Goal: Find specific page/section: Find specific page/section

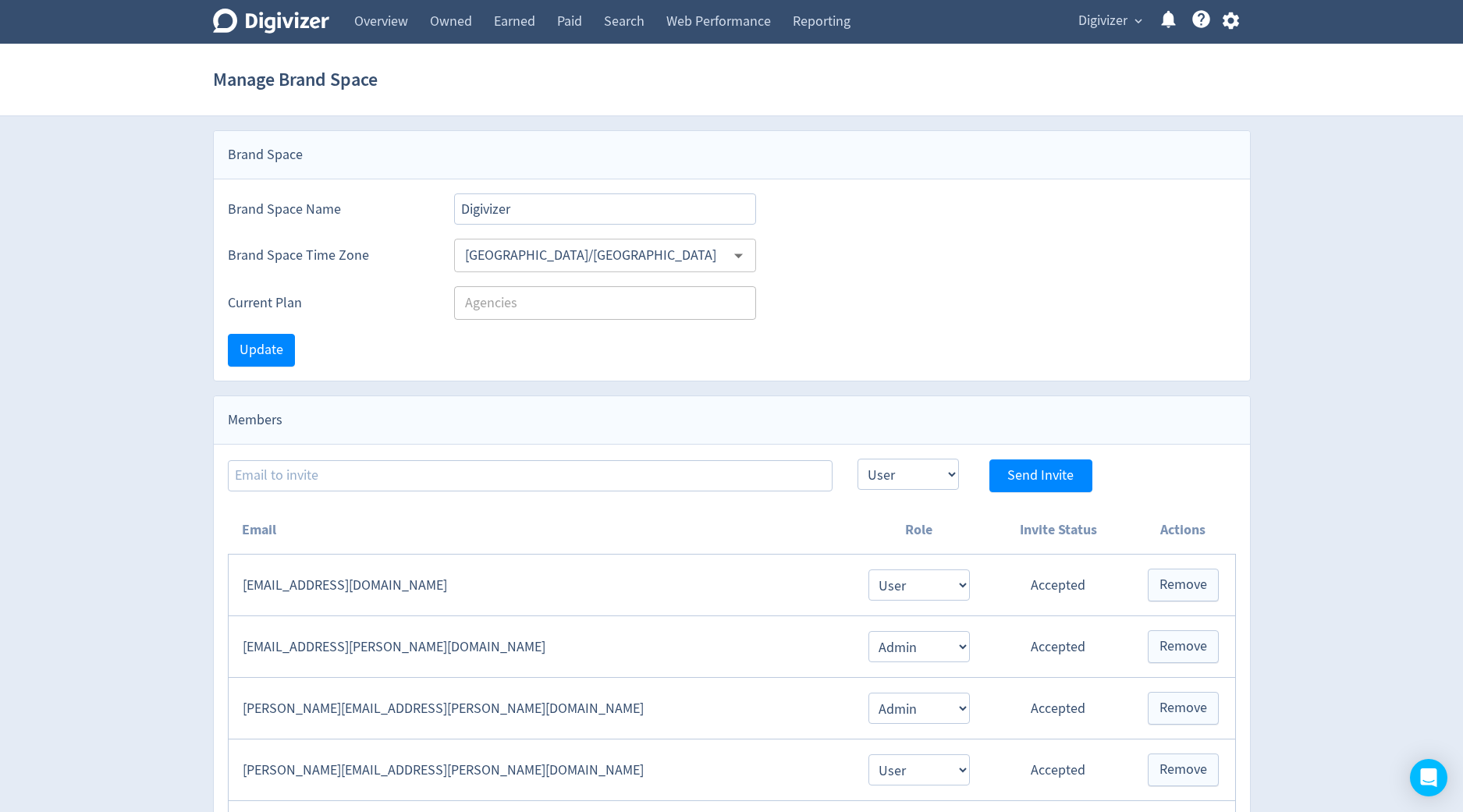
select select "USER"
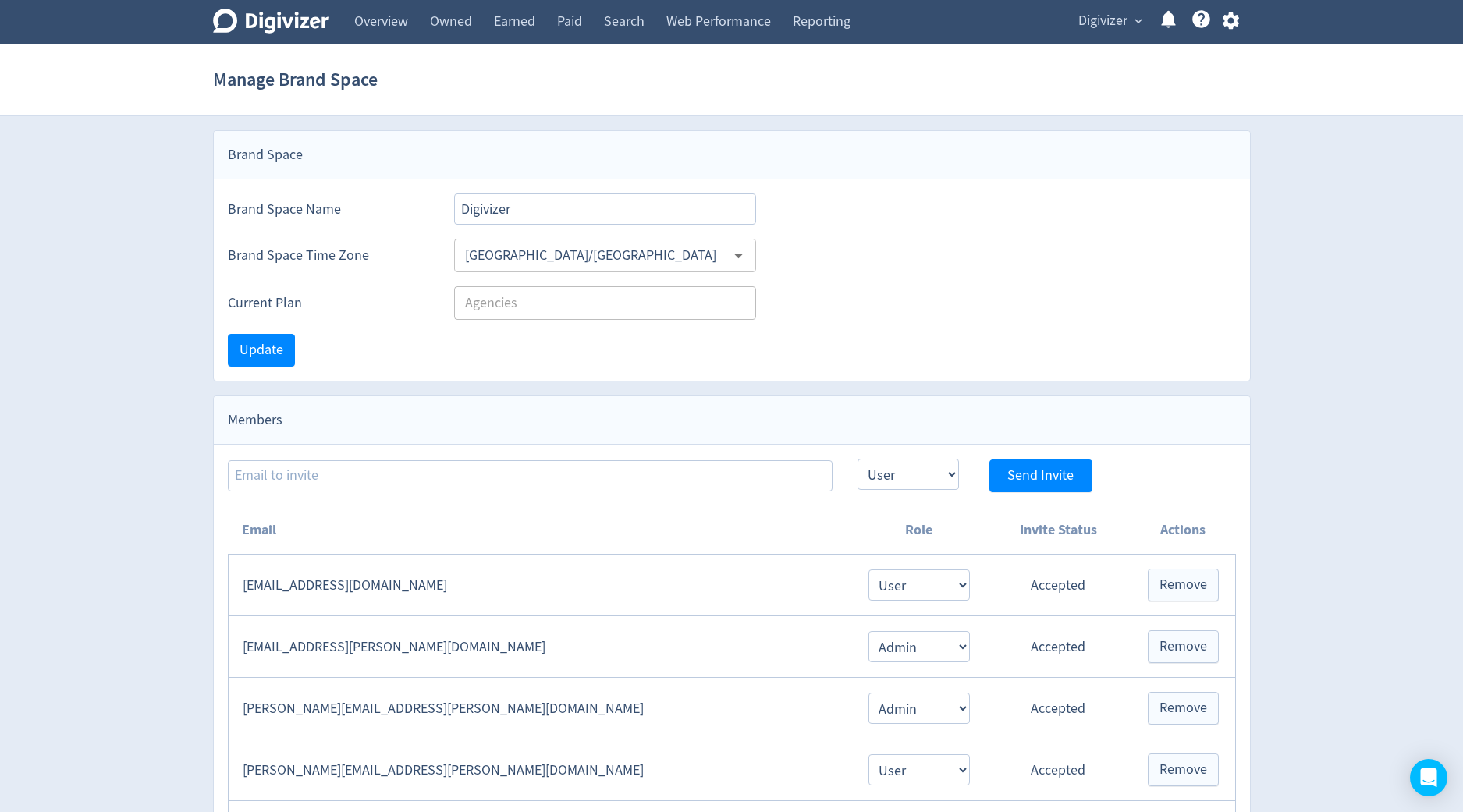
select select "USER"
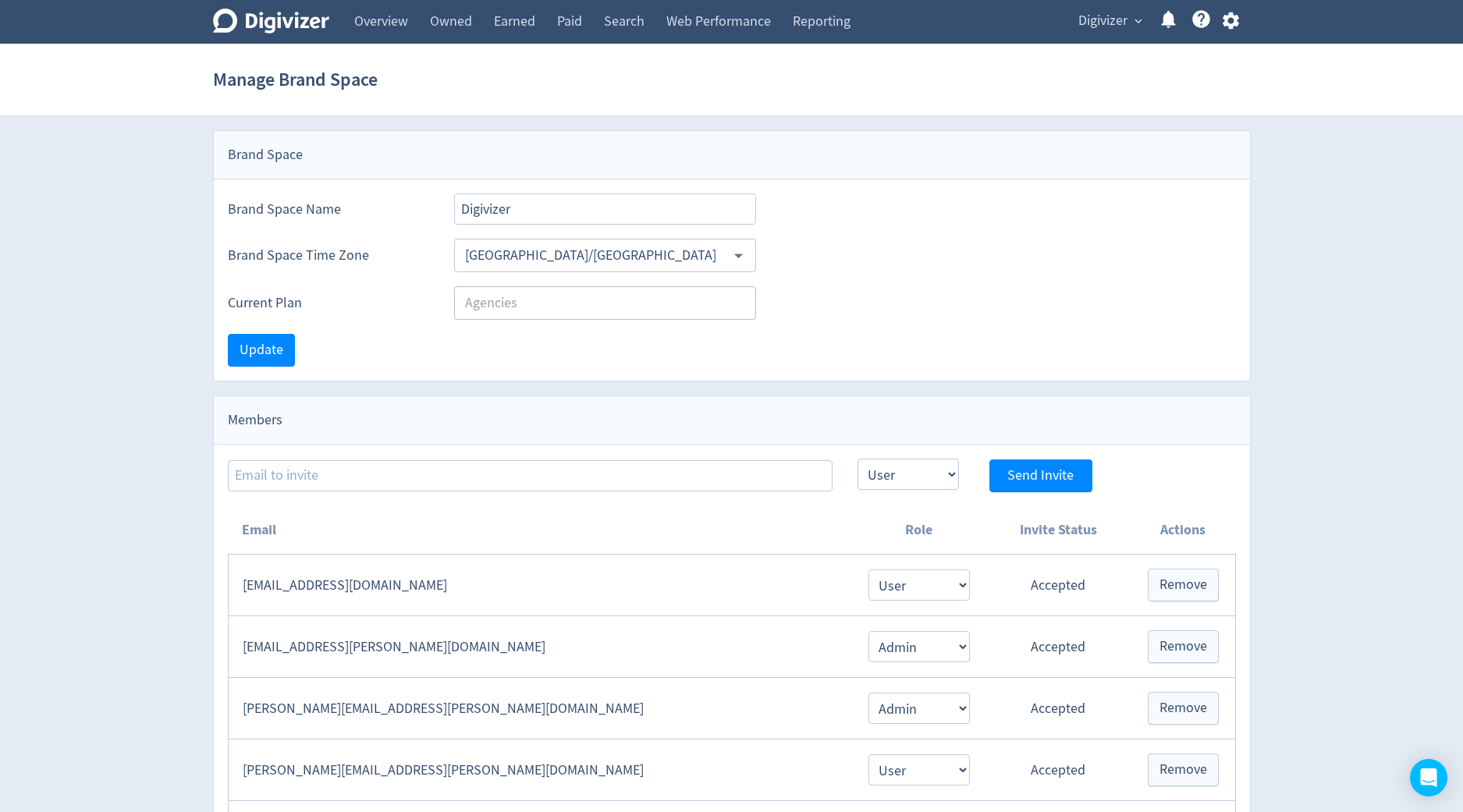
select select "USER"
click at [596, 29] on link "Search" at bounding box center [624, 21] width 63 height 44
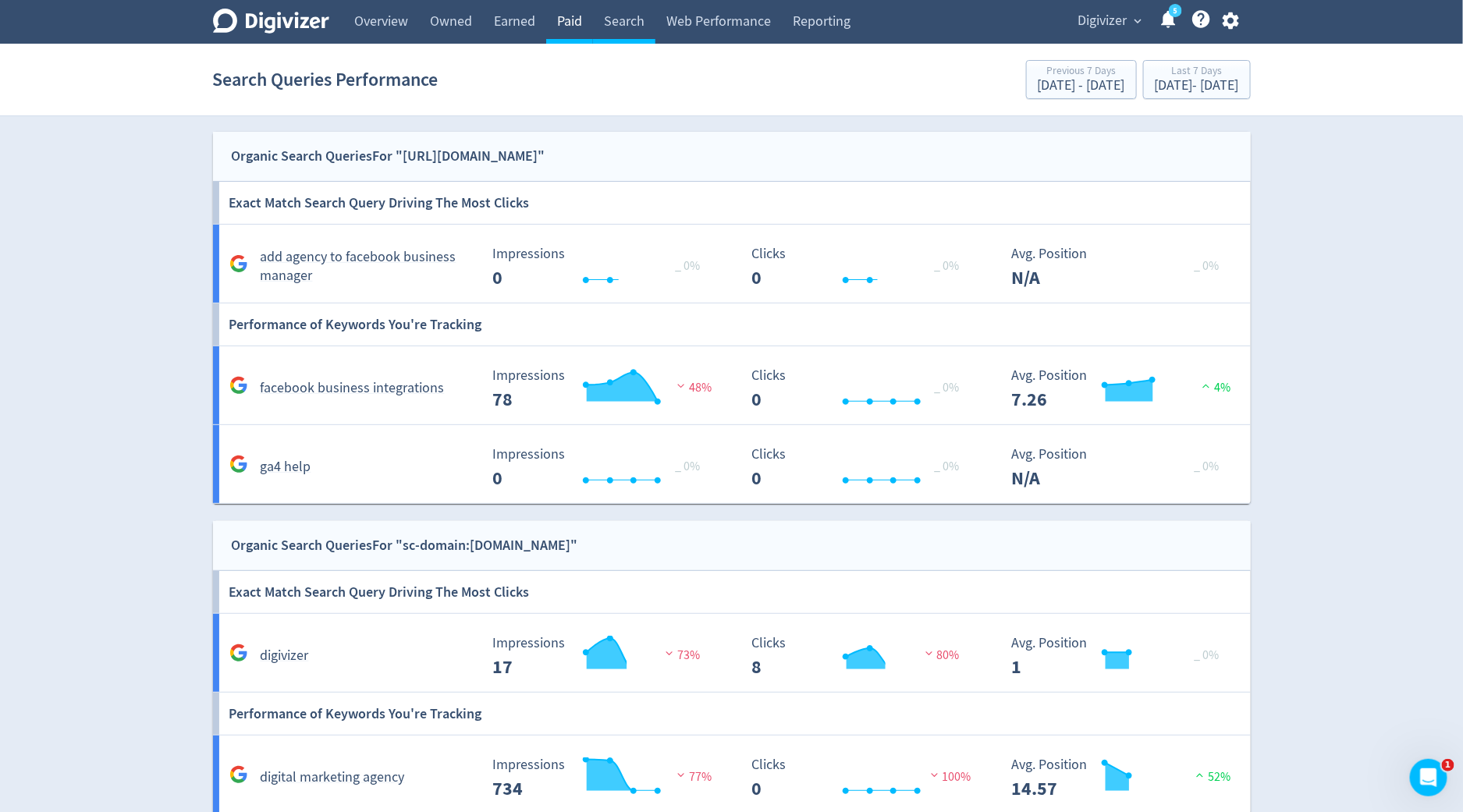
click at [563, 26] on link "Paid" at bounding box center [569, 21] width 47 height 44
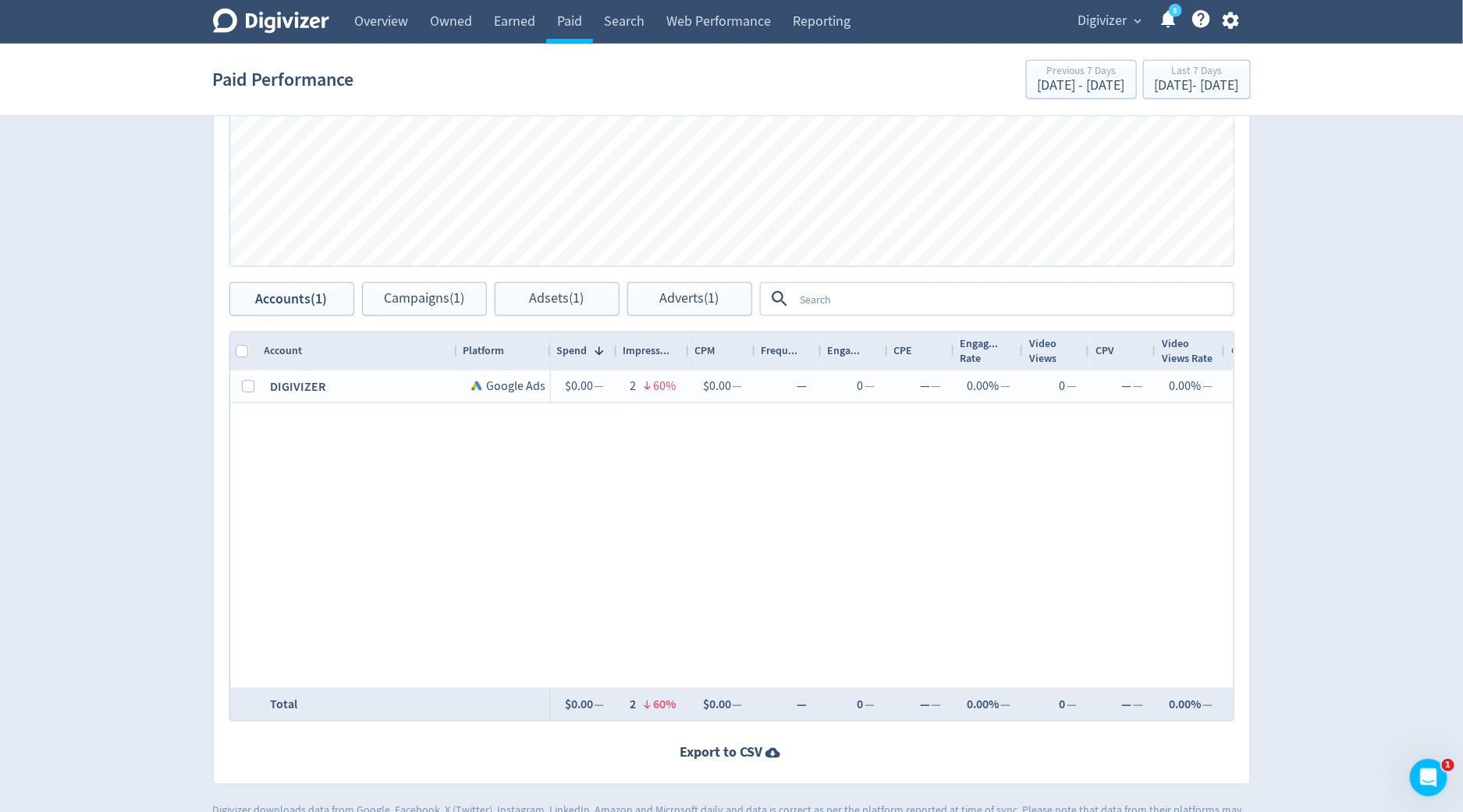
scroll to position [646, 0]
click at [448, 292] on span "Campaigns (1)" at bounding box center [424, 297] width 80 height 15
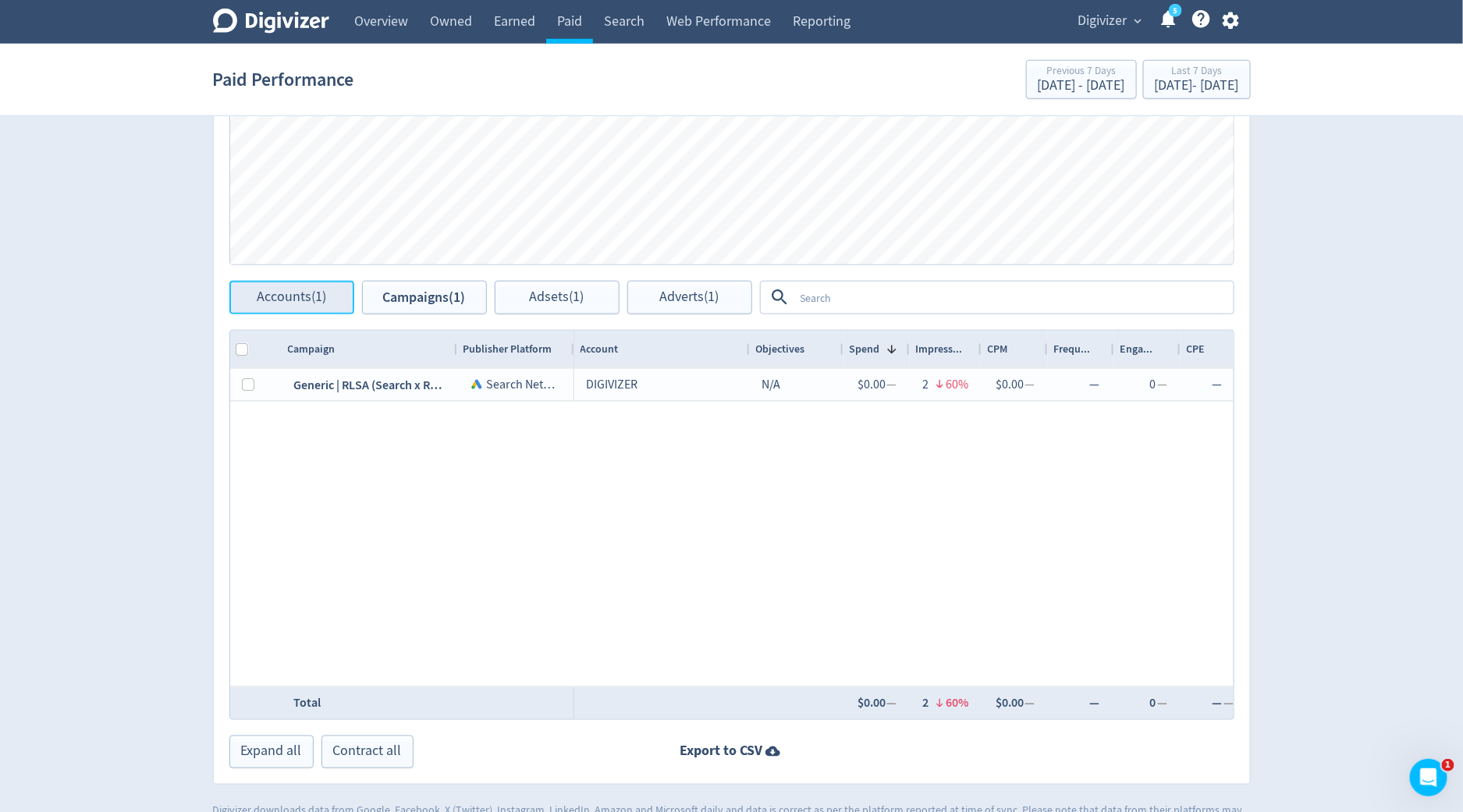
click at [304, 307] on button "Accounts (1)" at bounding box center [292, 297] width 125 height 33
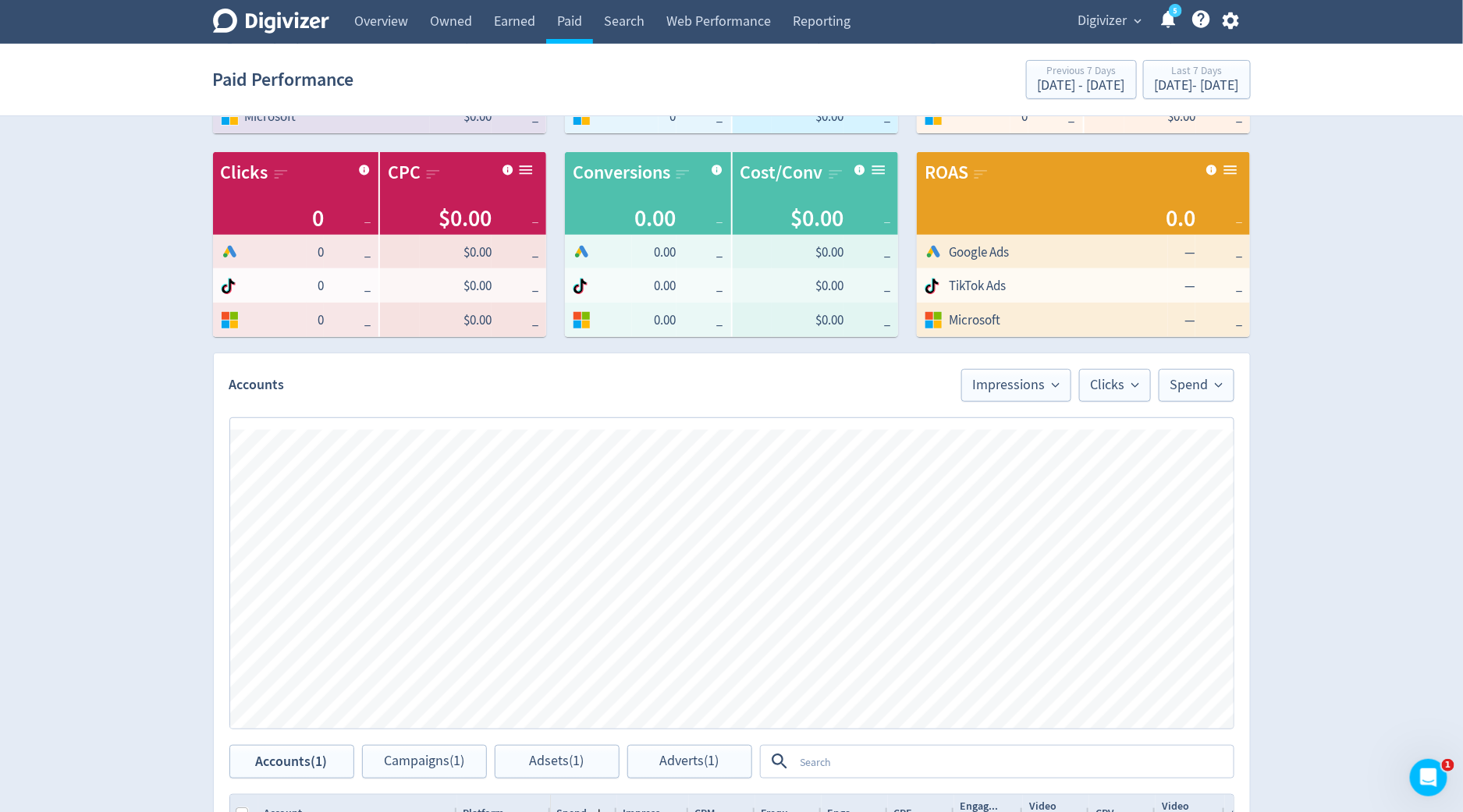
click at [1133, 43] on div "Digivizer expand_more 5 Help Center - Searchable support on using Digivizer" at bounding box center [1155, 21] width 190 height 44
click at [1128, 29] on button "Digivizer expand_more" at bounding box center [1109, 21] width 73 height 25
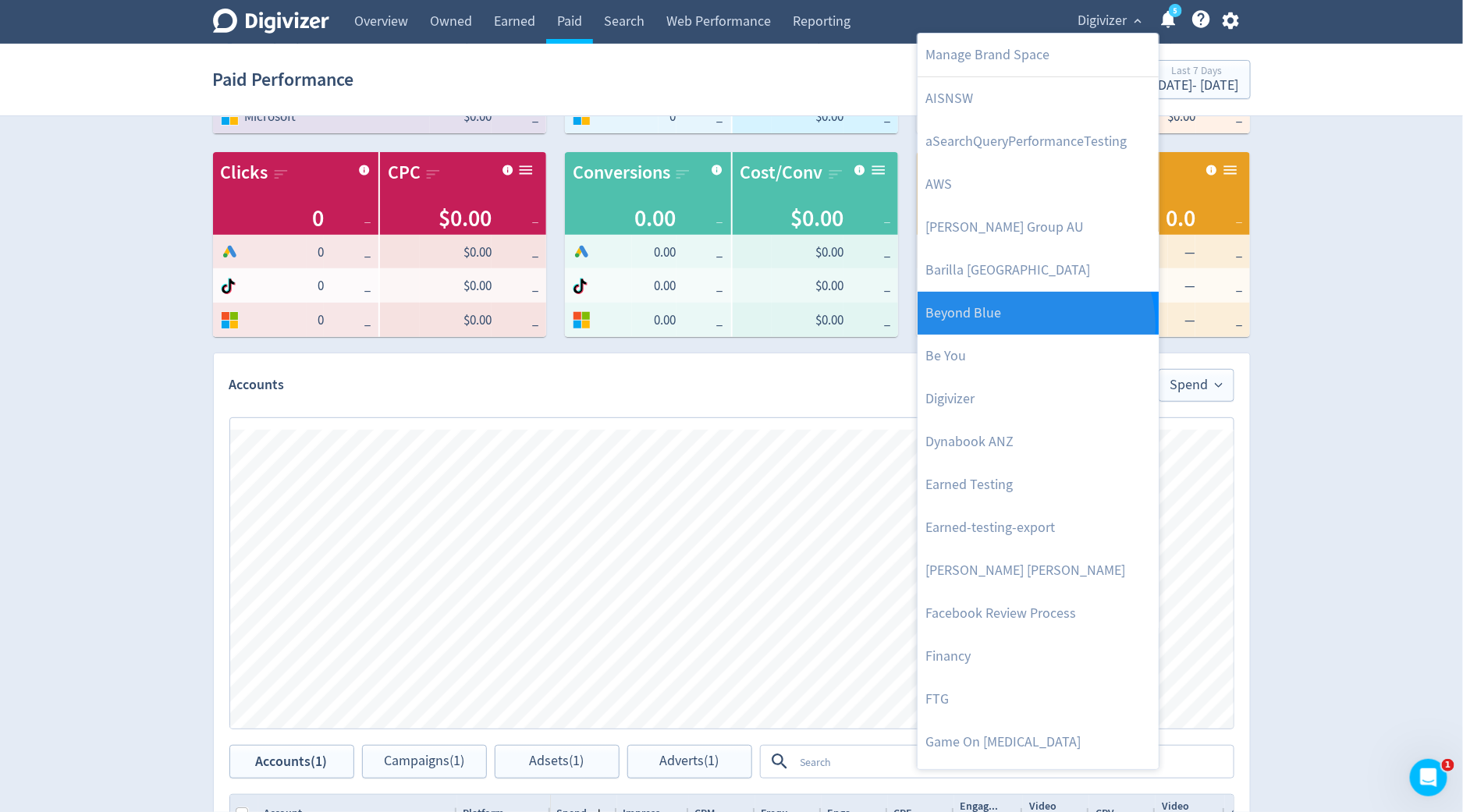
click at [1034, 324] on link "Beyond Blue" at bounding box center [1037, 313] width 241 height 43
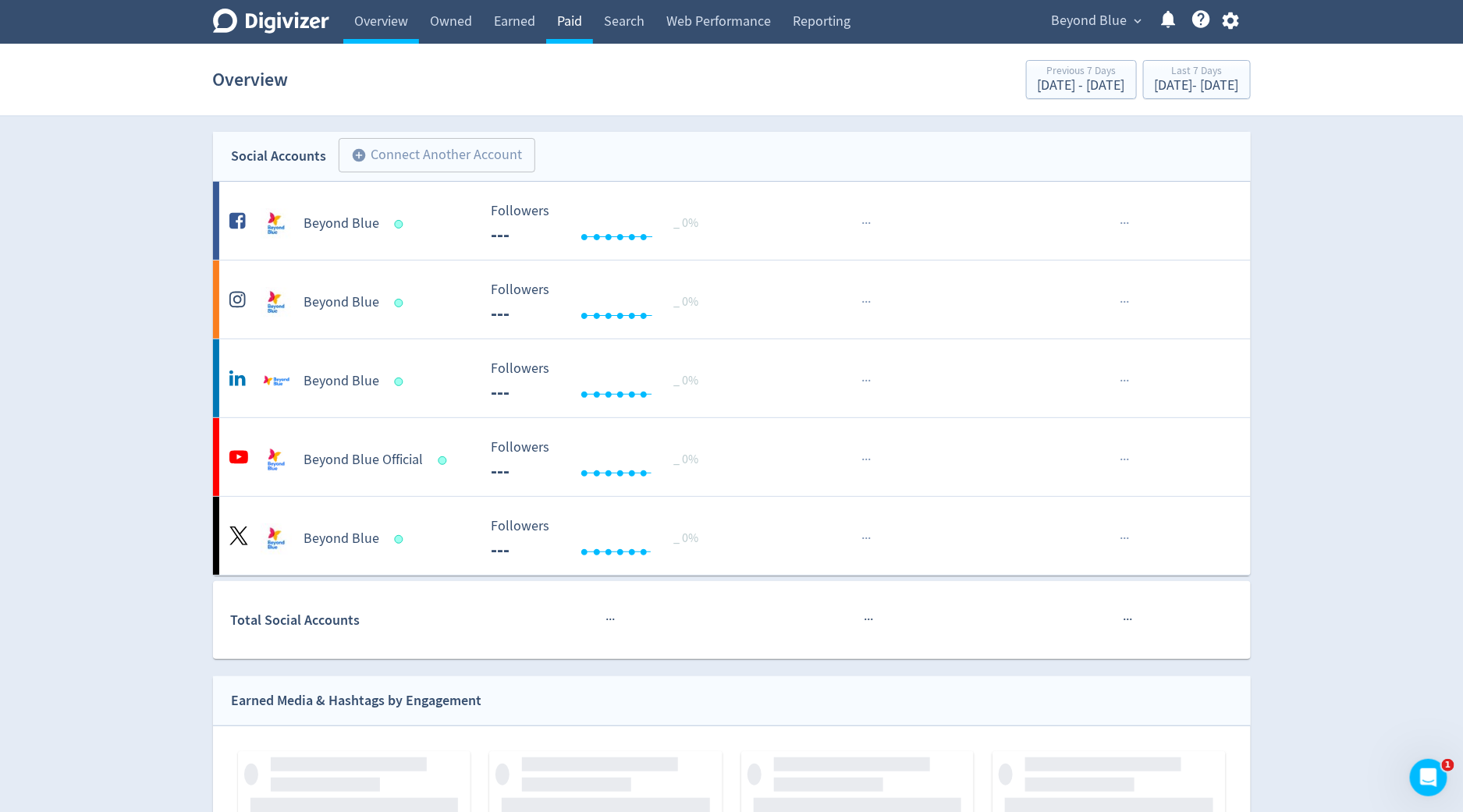
click at [578, 28] on link "Paid" at bounding box center [569, 21] width 47 height 44
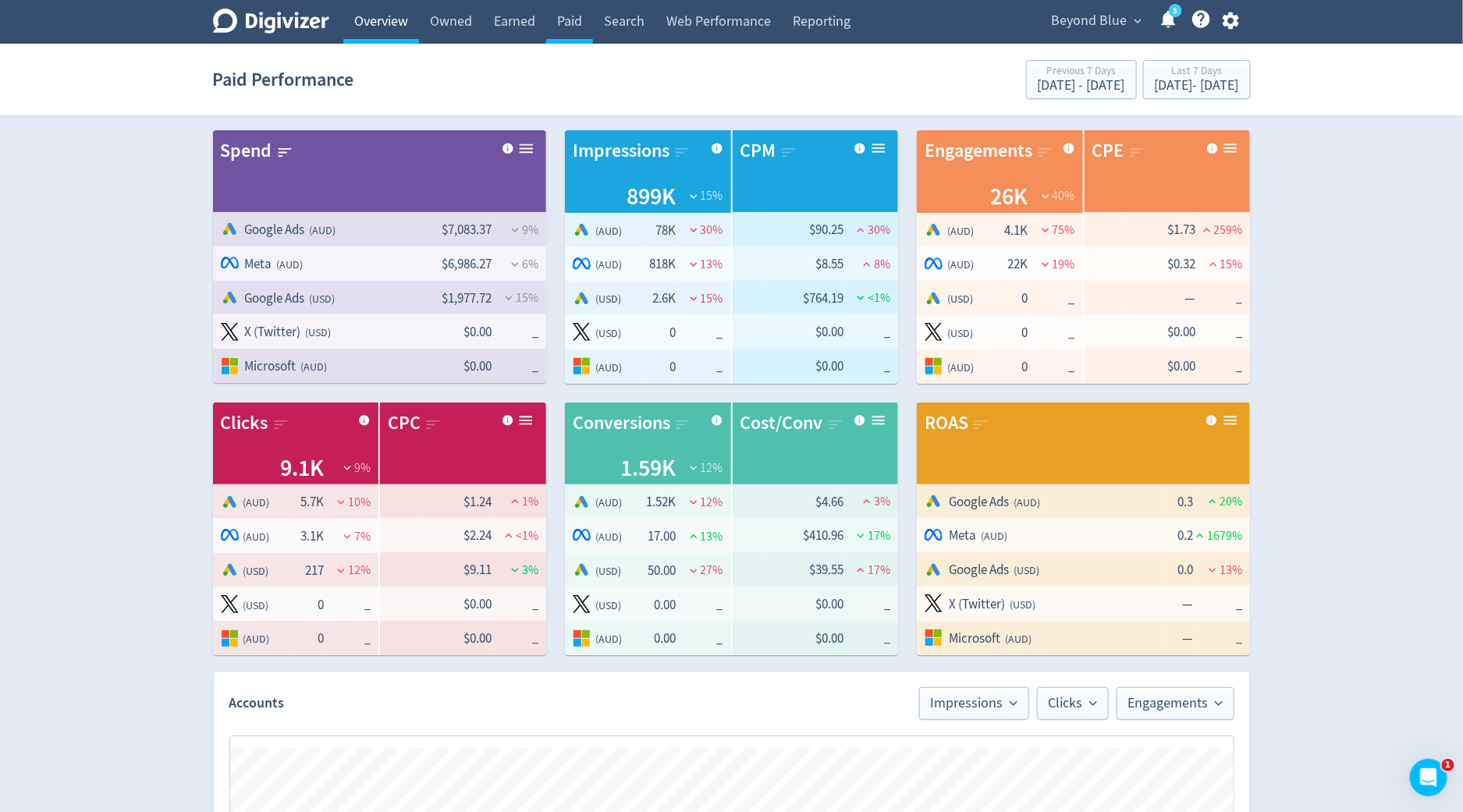
click at [370, 34] on link "Overview" at bounding box center [381, 21] width 75 height 44
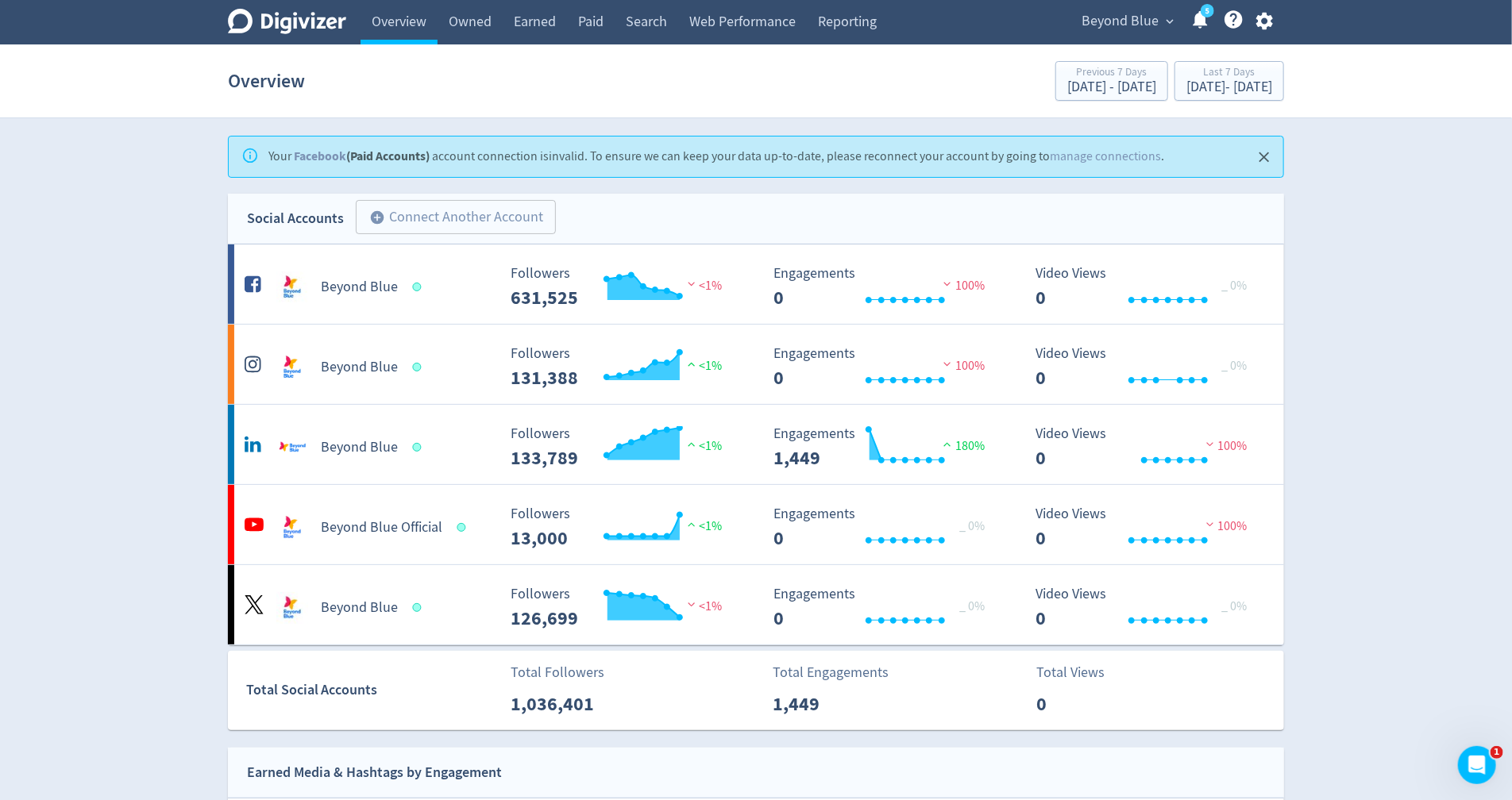
click at [1269, 25] on icon "button" at bounding box center [1264, 22] width 17 height 18
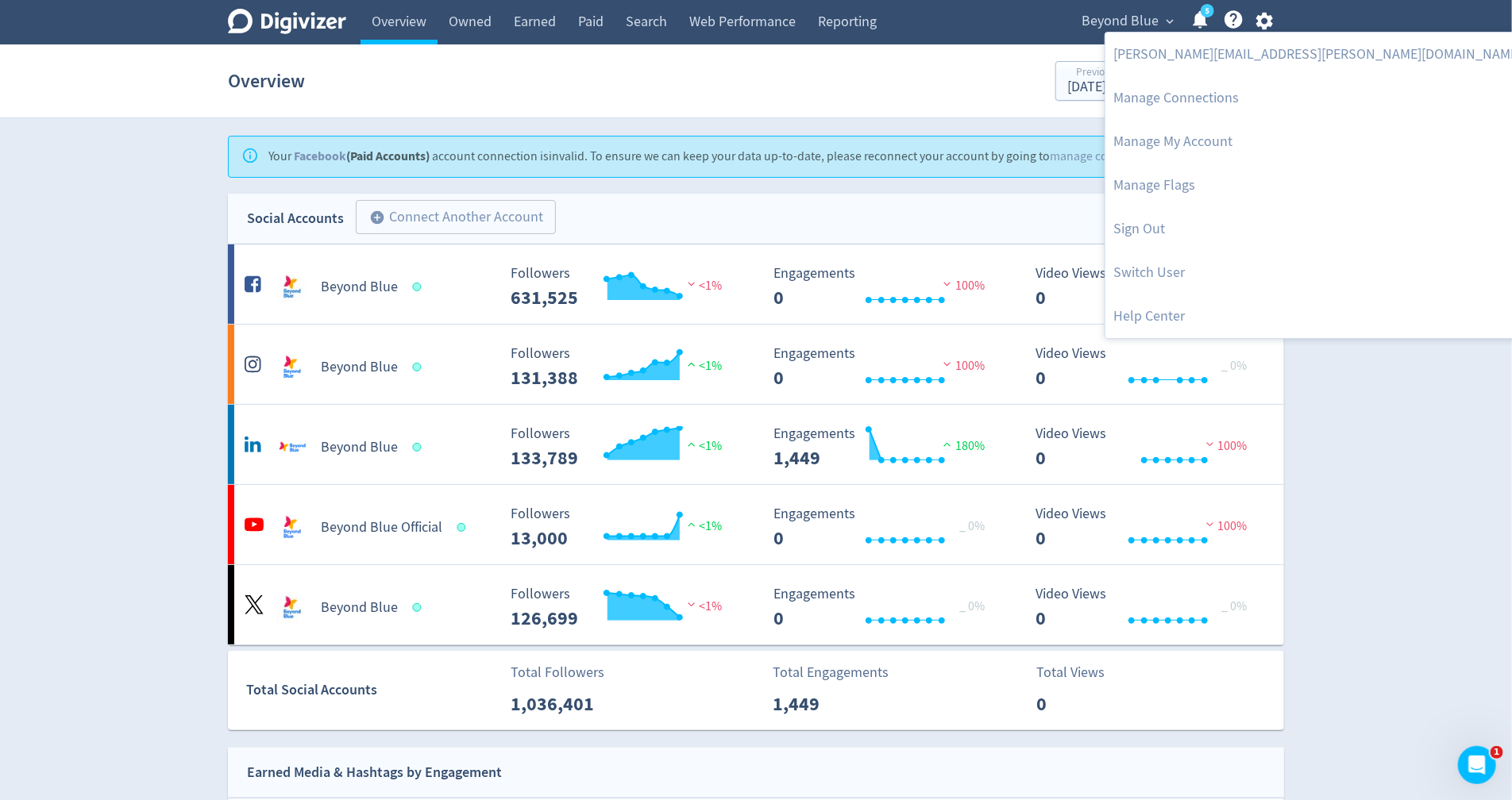
click at [1363, 144] on div at bounding box center [756, 400] width 1512 height 800
